Goal: Check status: Check status

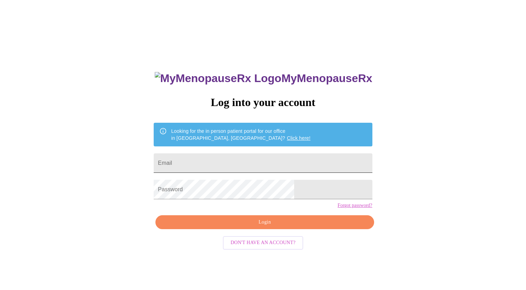
click at [218, 166] on input "Email" at bounding box center [263, 162] width 218 height 19
type input "[EMAIL_ADDRESS][DOMAIN_NAME]"
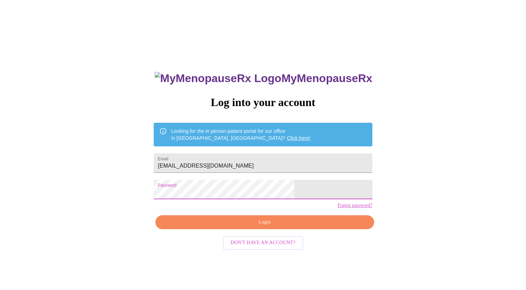
click at [215, 230] on button "Login" at bounding box center [265, 222] width 218 height 14
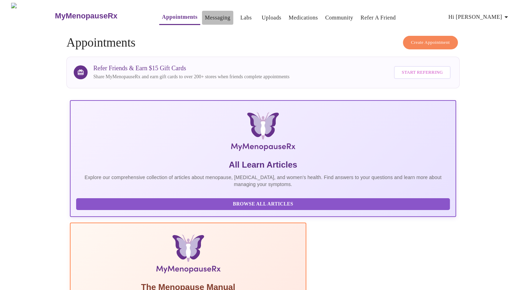
click at [205, 15] on link "Messaging" at bounding box center [217, 18] width 25 height 10
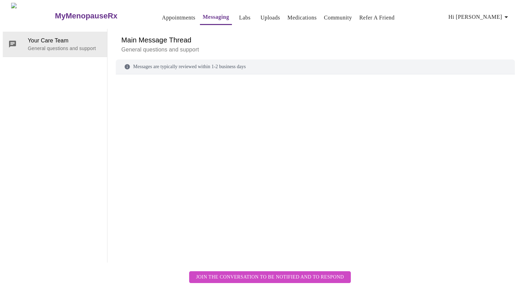
scroll to position [26, 0]
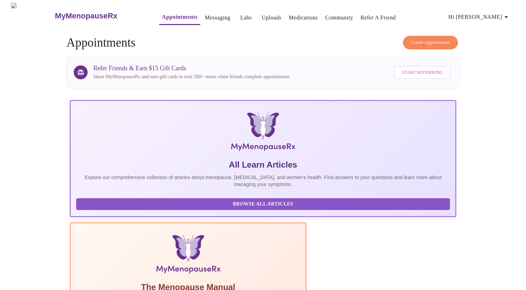
click at [240, 14] on link "Labs" at bounding box center [245, 18] width 11 height 10
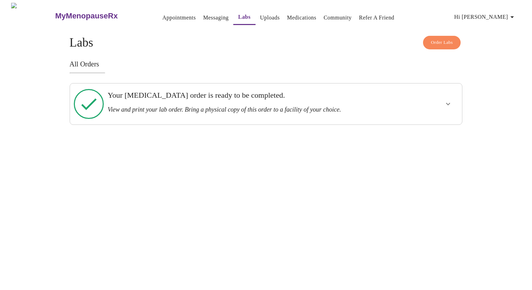
click at [235, 106] on h3 "View and print your lab order. Bring a physical copy of this order to a facilit…" at bounding box center [247, 109] width 279 height 7
click at [446, 100] on icon "show more" at bounding box center [448, 104] width 8 height 8
click at [427, 125] on span "View Order" at bounding box center [431, 129] width 31 height 9
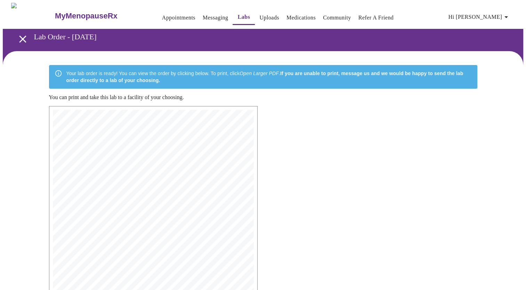
click at [166, 11] on button "Appointments" at bounding box center [178, 18] width 39 height 14
click at [162, 13] on link "Appointments" at bounding box center [178, 18] width 33 height 10
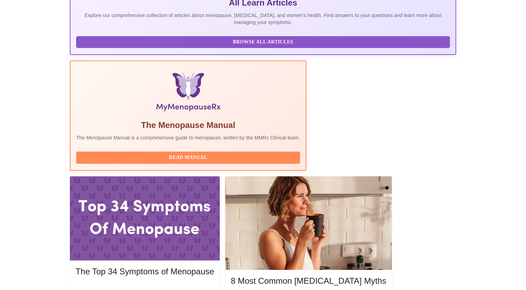
scroll to position [168, 0]
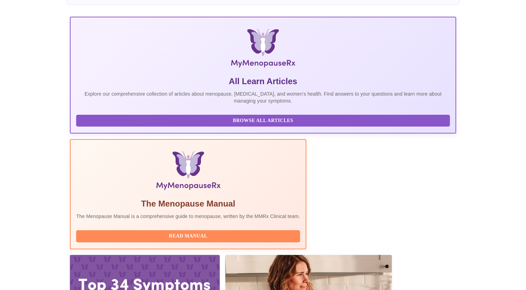
scroll to position [230, 0]
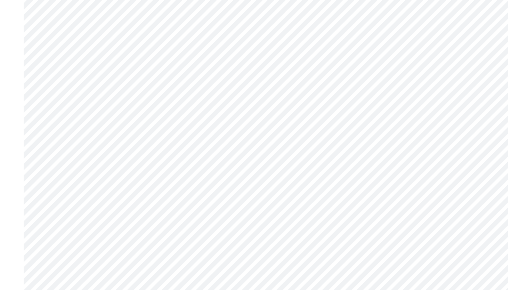
scroll to position [1649, 0]
